Goal: Navigation & Orientation: Understand site structure

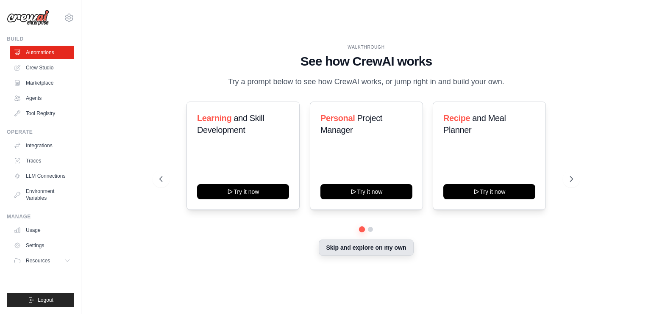
click at [362, 252] on button "Skip and explore on my own" at bounding box center [366, 248] width 94 height 16
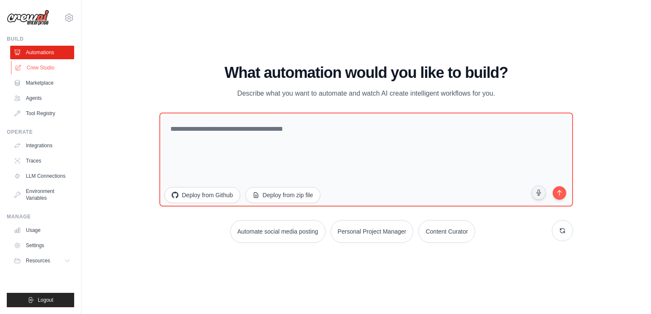
click at [42, 67] on link "Crew Studio" at bounding box center [43, 68] width 64 height 14
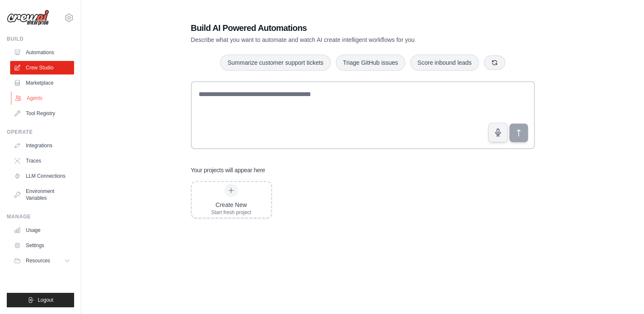
click at [53, 97] on link "Agents" at bounding box center [43, 99] width 64 height 14
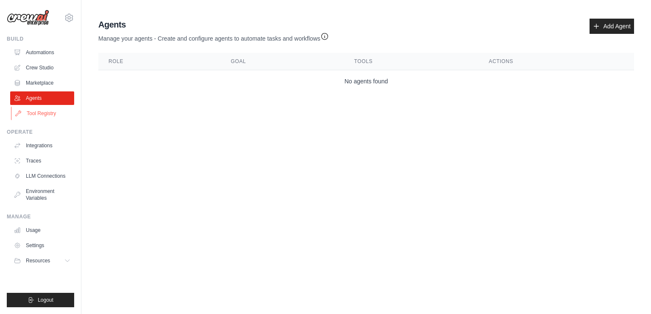
click at [55, 118] on link "Tool Registry" at bounding box center [43, 114] width 64 height 14
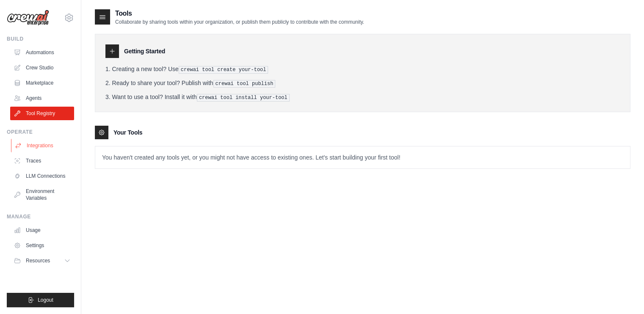
click at [62, 146] on link "Integrations" at bounding box center [43, 146] width 64 height 14
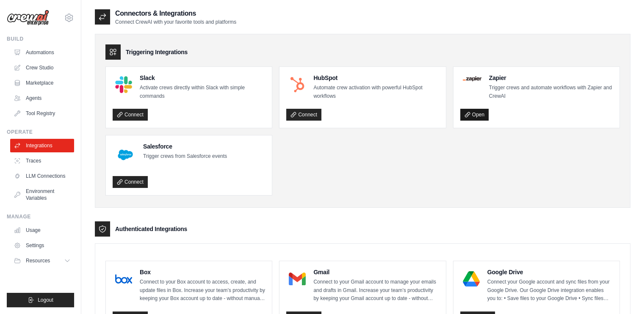
click at [480, 115] on link "Open" at bounding box center [475, 115] width 28 height 12
